Goal: Task Accomplishment & Management: Manage account settings

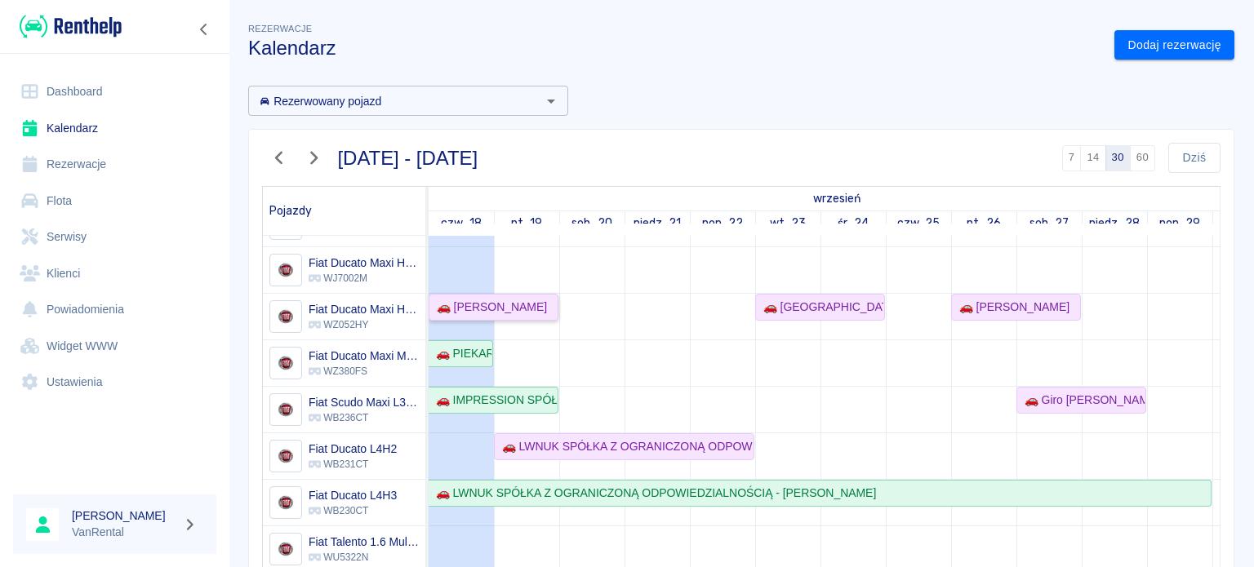
click at [495, 315] on link "🚗 [PERSON_NAME]" at bounding box center [494, 307] width 130 height 27
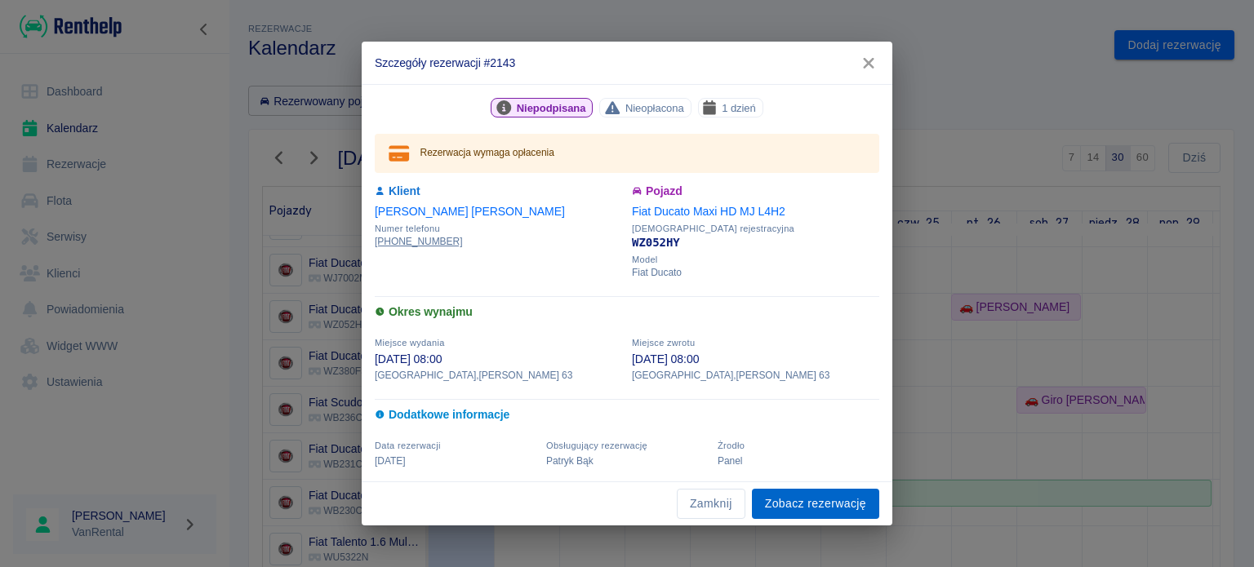
click at [789, 495] on link "Zobacz rezerwację" at bounding box center [815, 504] width 127 height 30
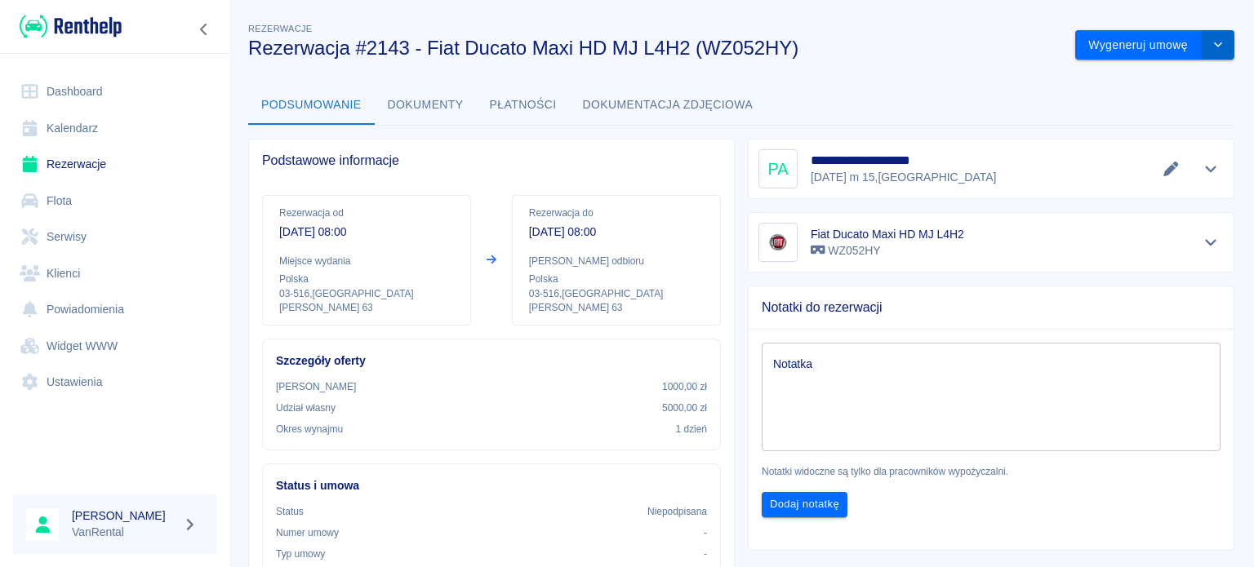
click at [1202, 45] on button "drop-down" at bounding box center [1218, 45] width 33 height 30
click at [1165, 75] on li "Modyfikuj rezerwację" at bounding box center [1142, 79] width 132 height 27
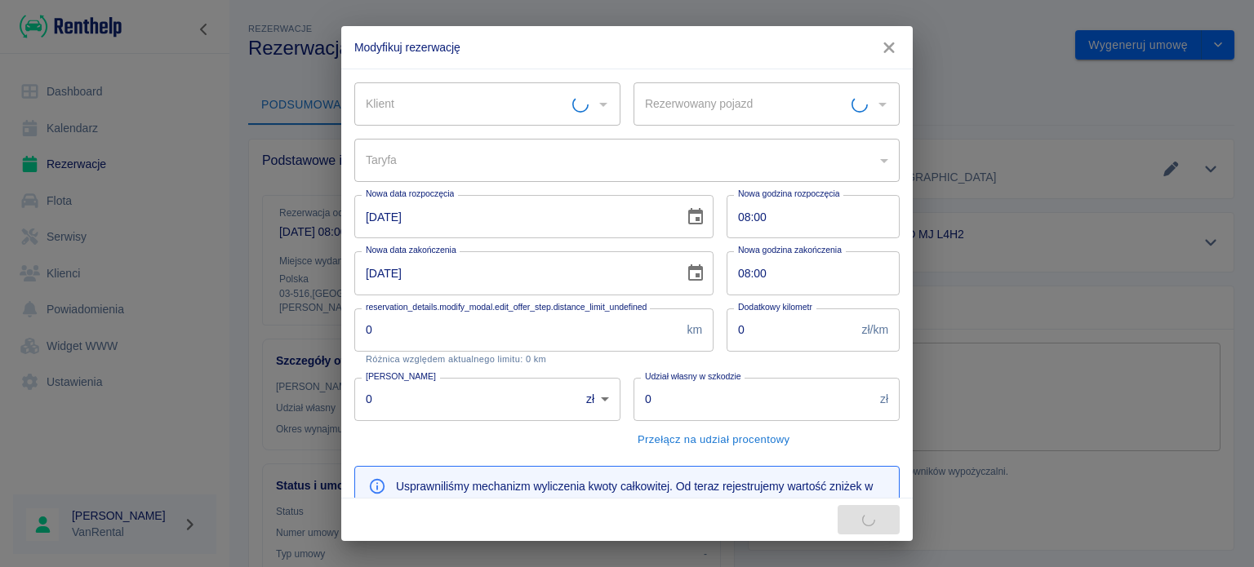
type input "Fiat Ducato Maxi HD MJ L4H2 - WZ052HY"
type input "dafee3f7-61ab-4522-855d-27ef1205866f"
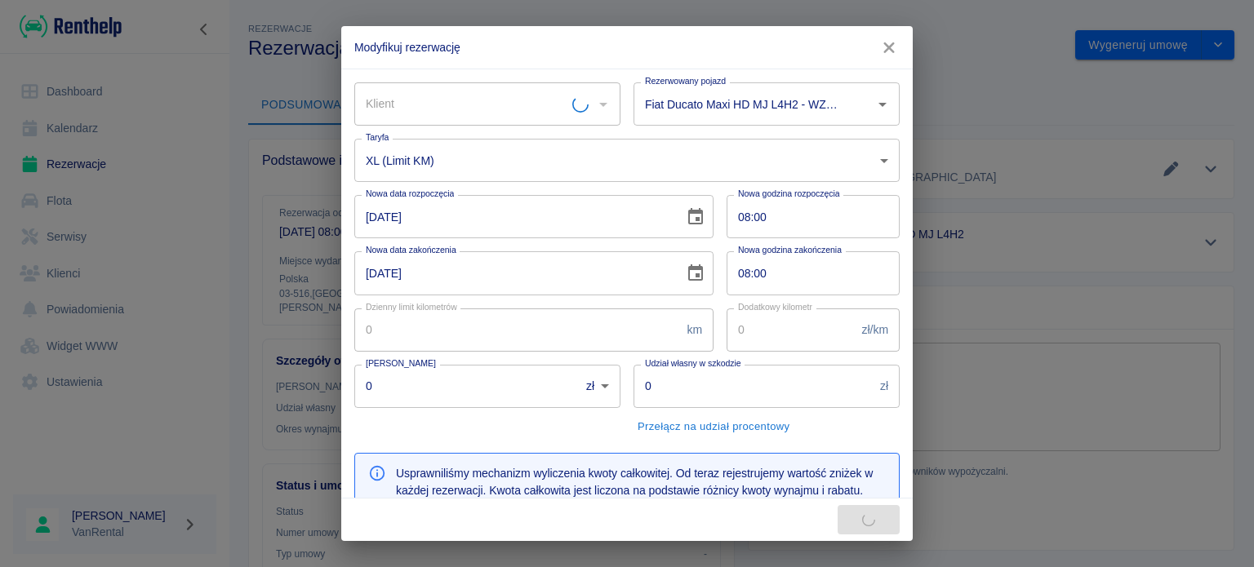
type input "300"
type input "1000"
type input "5000"
type input "306.27"
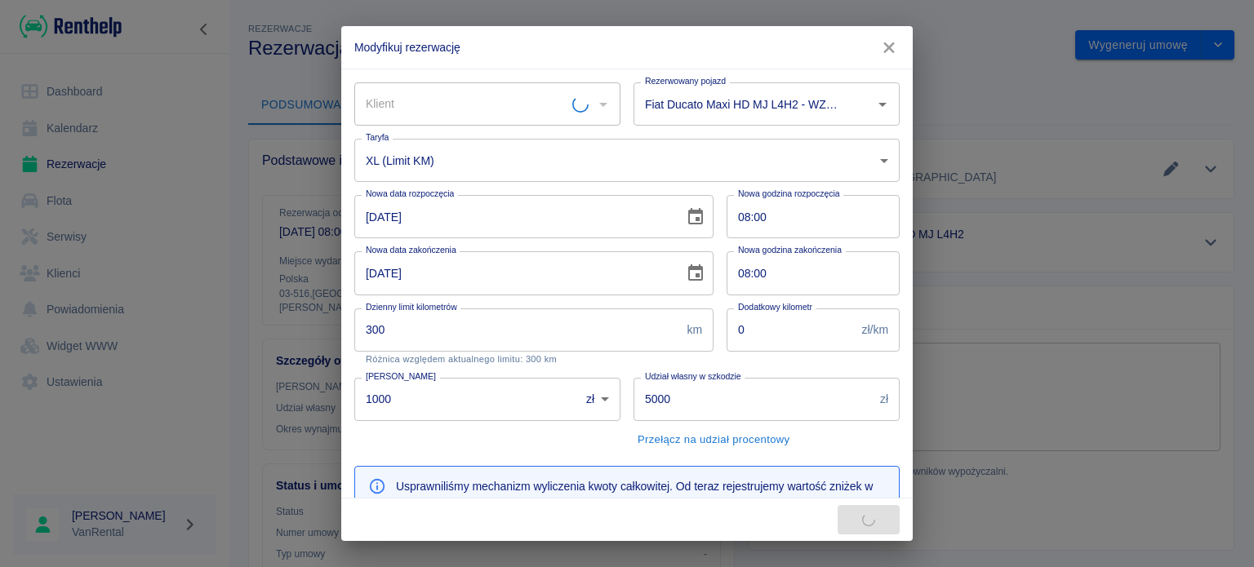
type input "[PERSON_NAME]"
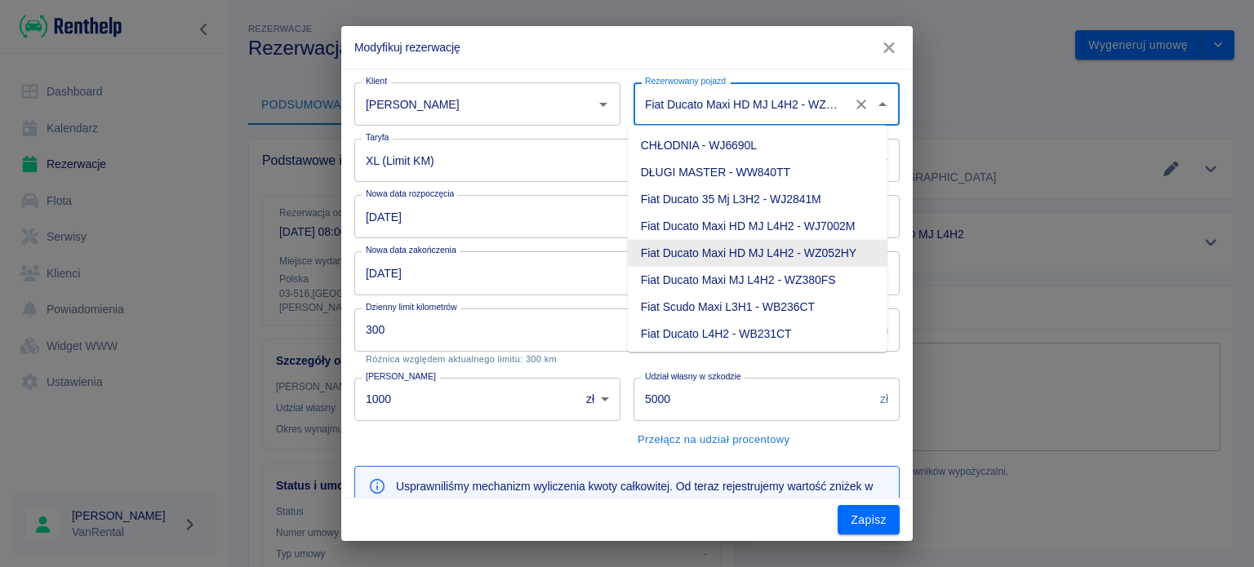
click at [641, 101] on input "Fiat Ducato Maxi HD MJ L4H2 - WZ052HY" at bounding box center [744, 104] width 206 height 29
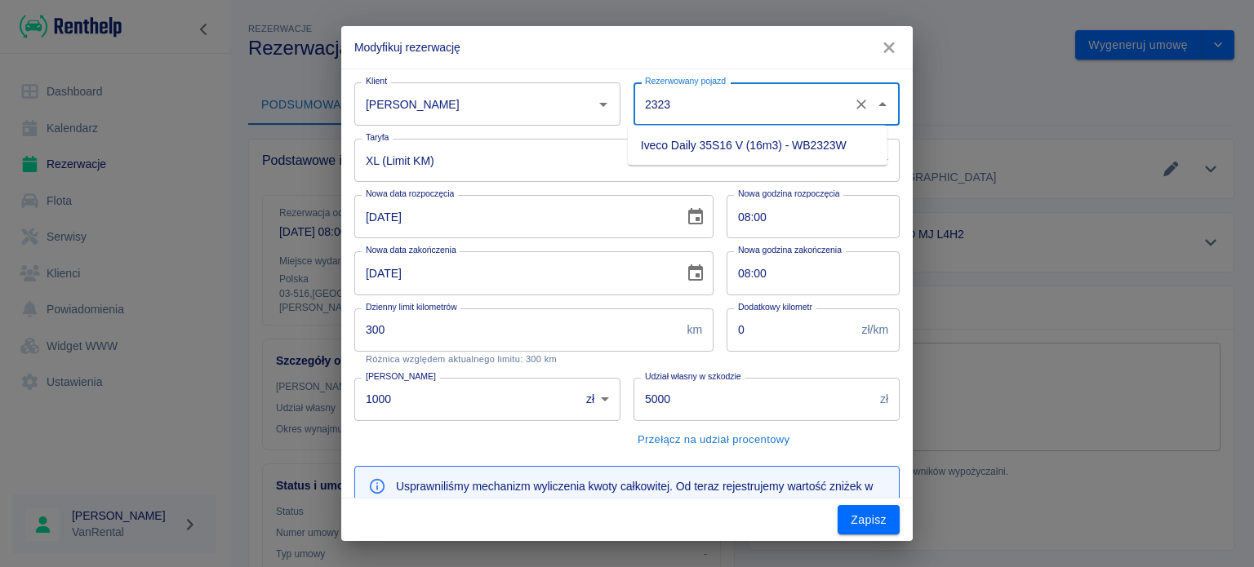
click at [695, 143] on li "Iveco Daily 35S16 V (16m3) - WB2323W" at bounding box center [758, 145] width 260 height 27
type input "Iveco Daily 35S16 V (16m3) - WB2323W"
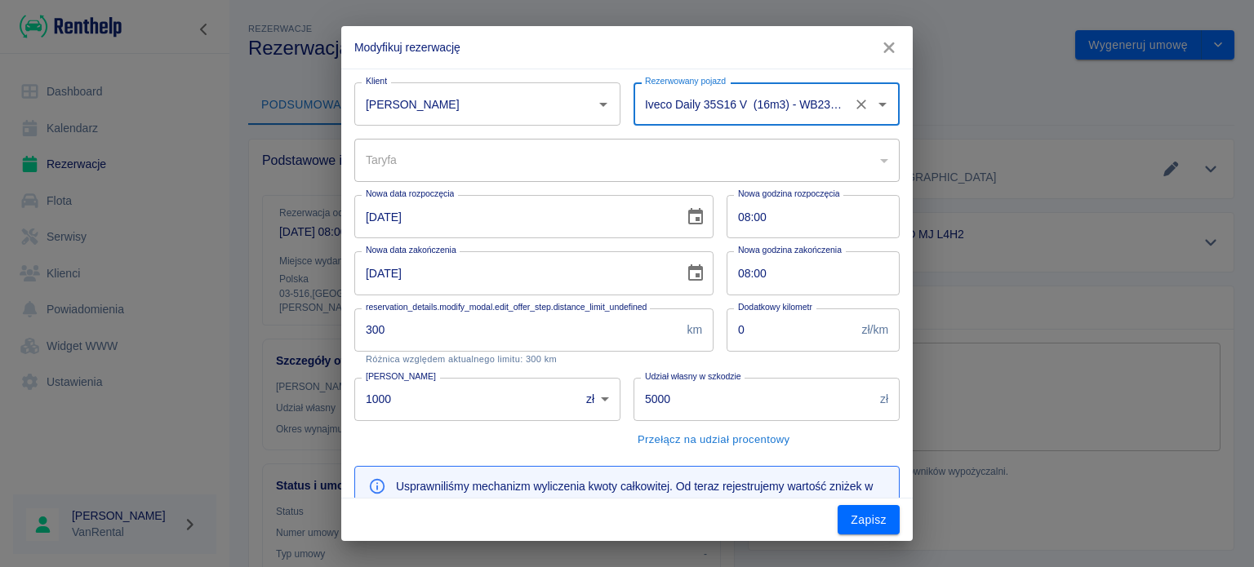
type input "50f5722b-8737-4c7f-9b92-dfda14aafdb7"
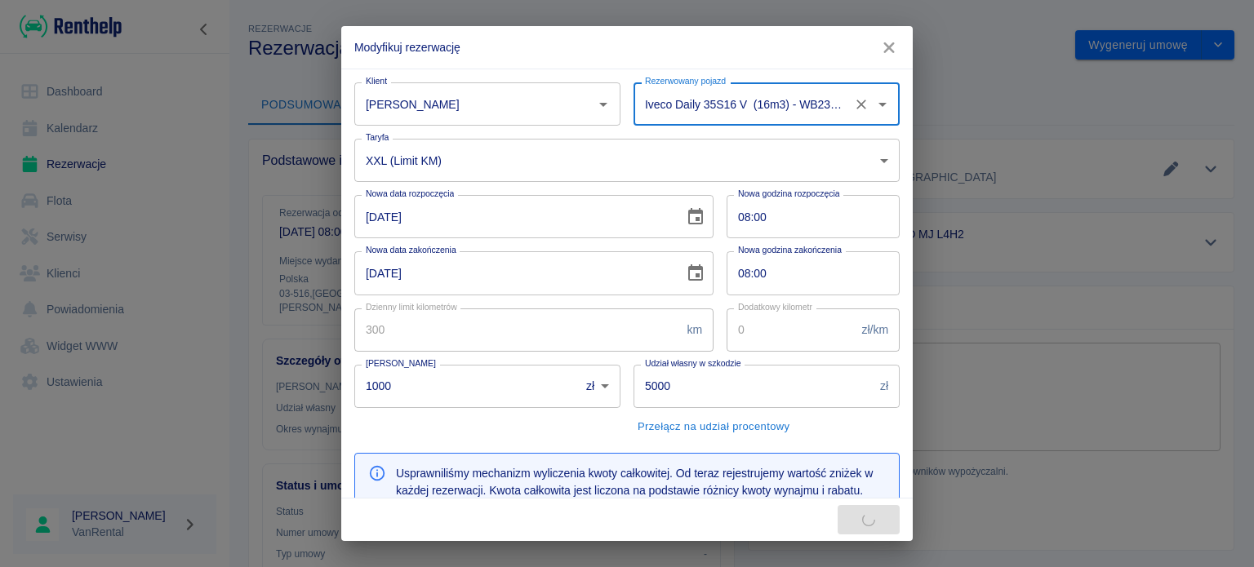
type input "318.57"
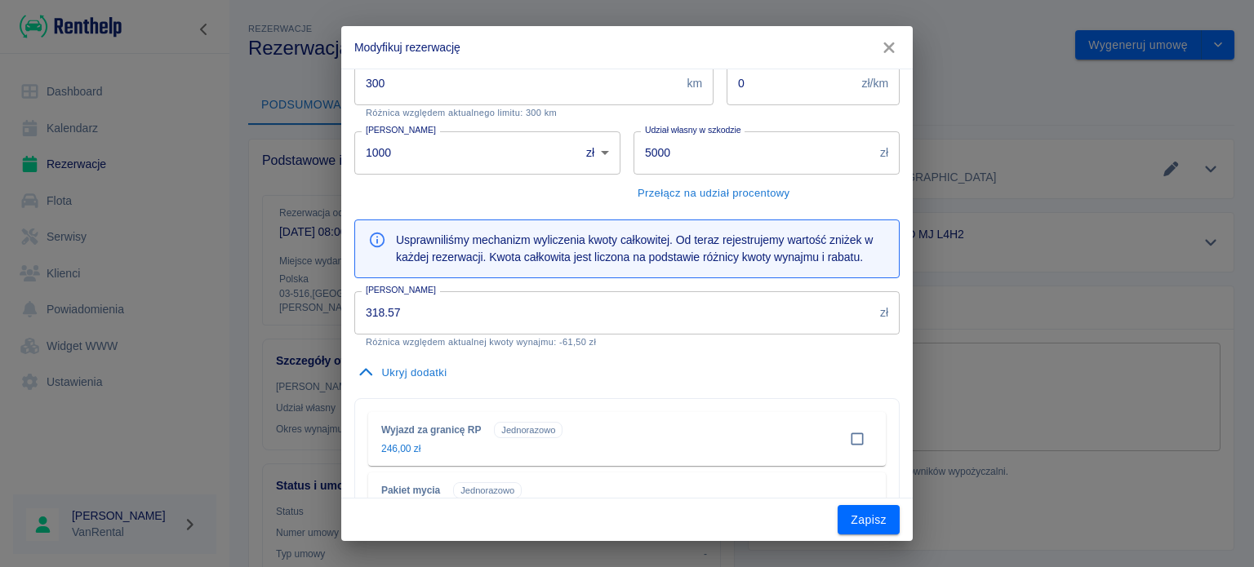
scroll to position [137, 0]
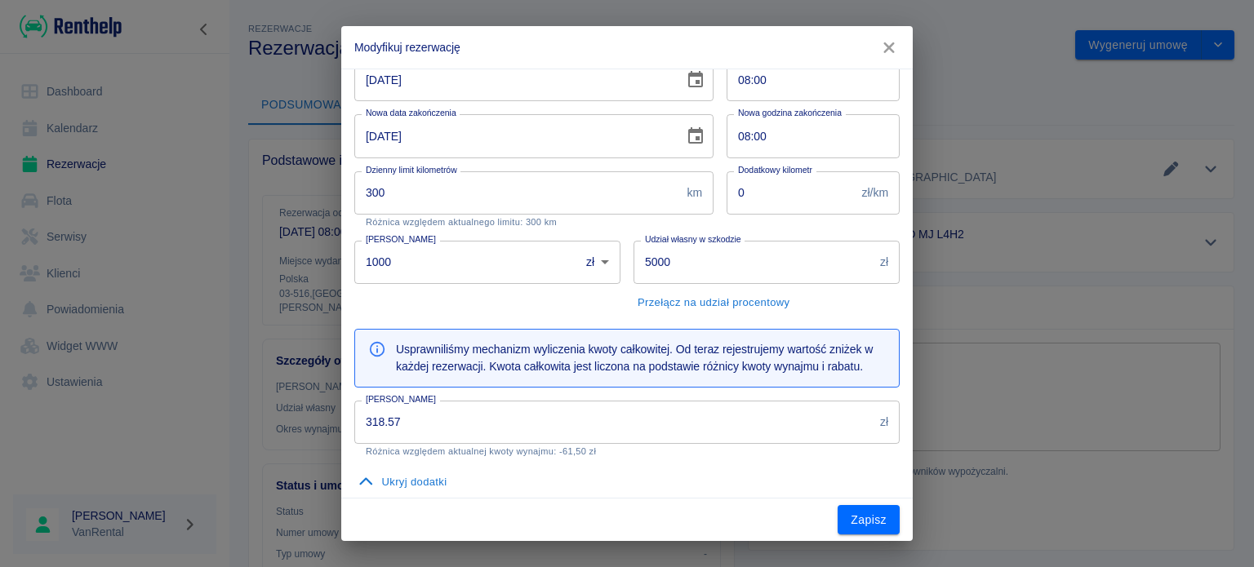
type input "Iveco Daily 35S16 V (16m3) - WB2323W"
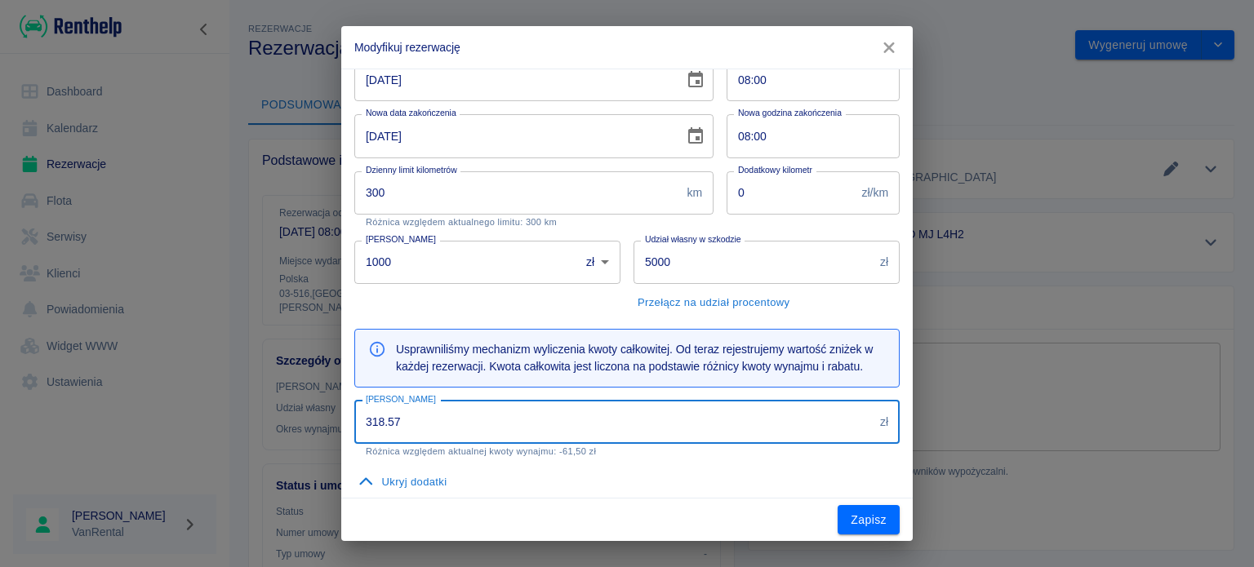
scroll to position [219, 0]
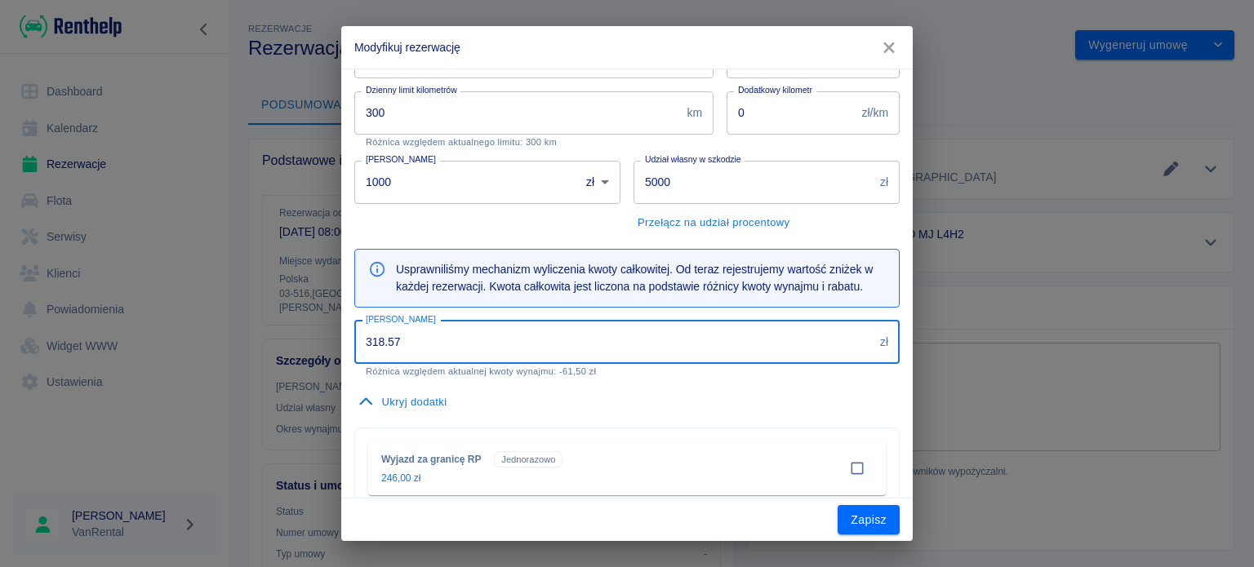
drag, startPoint x: 385, startPoint y: 415, endPoint x: 291, endPoint y: 414, distance: 94.7
click at [291, 414] on div "Modyfikuj rezerwację Klient [PERSON_NAME] Klient Rezerwowany pojazd Iveco Daily…" at bounding box center [627, 283] width 1254 height 567
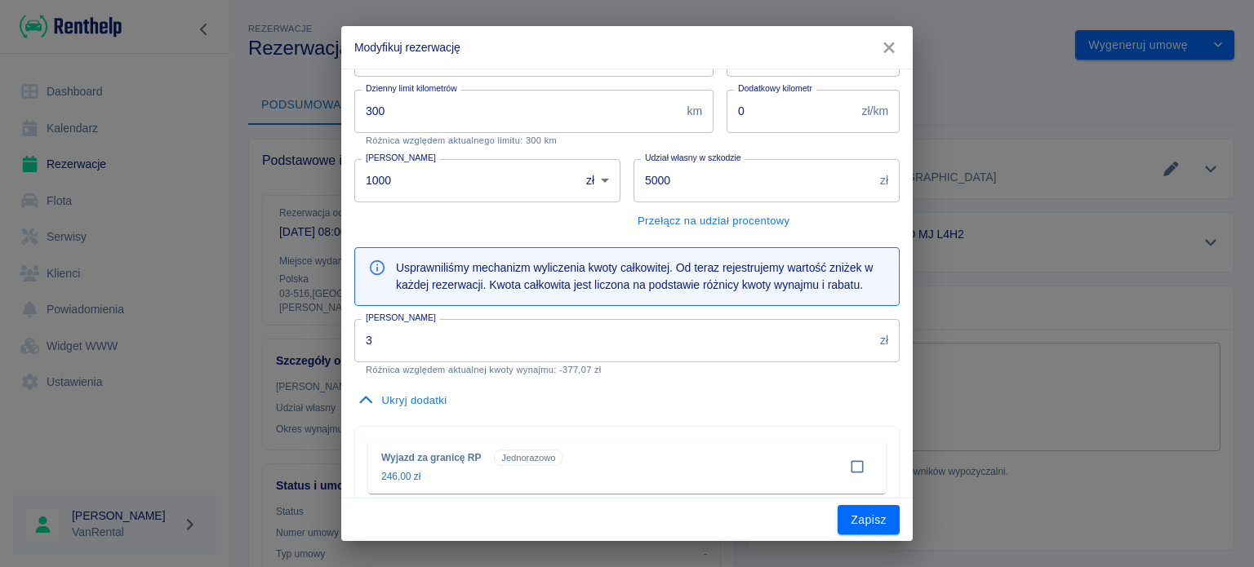
click at [530, 349] on input "3" at bounding box center [613, 340] width 519 height 43
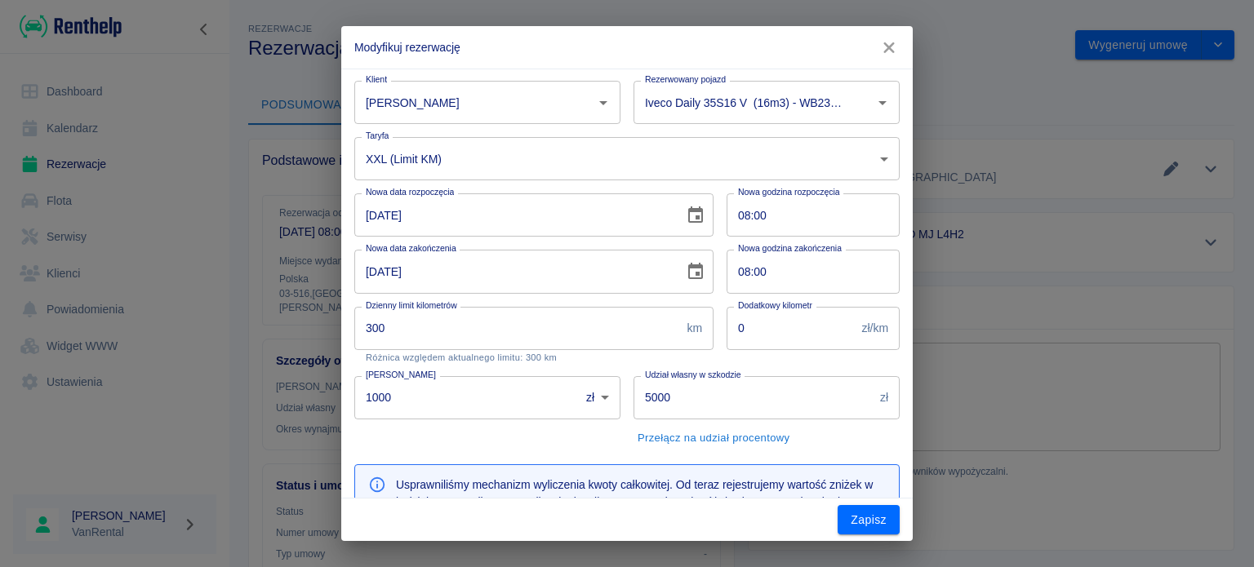
scroll to position [0, 0]
type input "380.07"
click at [870, 505] on button "Zapisz" at bounding box center [868, 520] width 62 height 30
click at [872, 520] on div "Zapisz" at bounding box center [626, 520] width 571 height 43
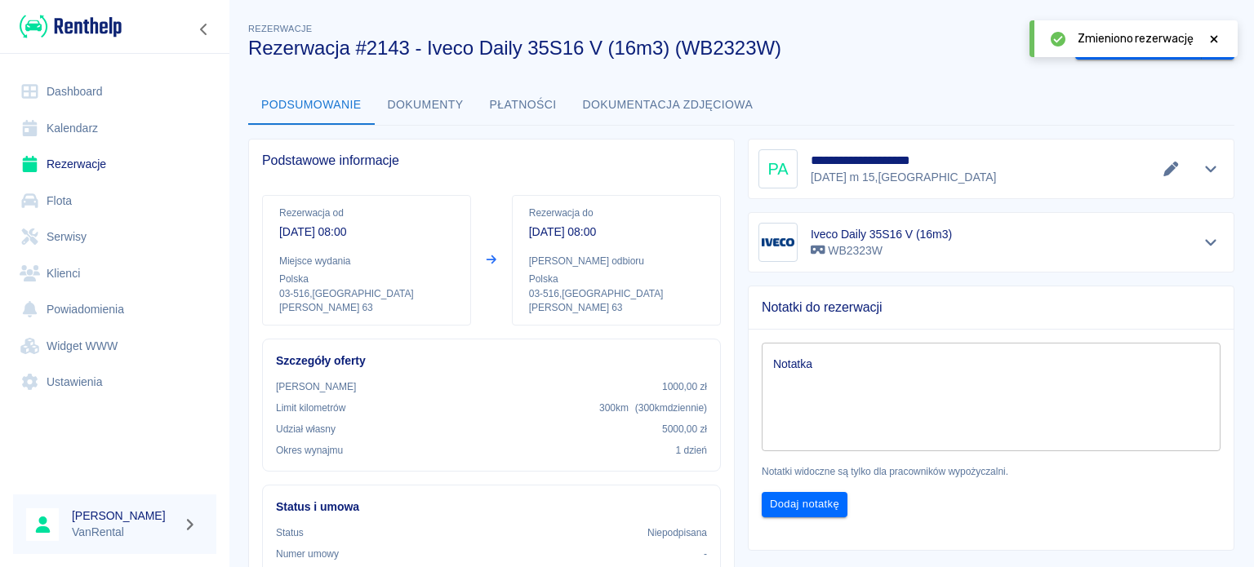
click at [111, 113] on link "Kalendarz" at bounding box center [114, 128] width 203 height 37
